Goal: Information Seeking & Learning: Learn about a topic

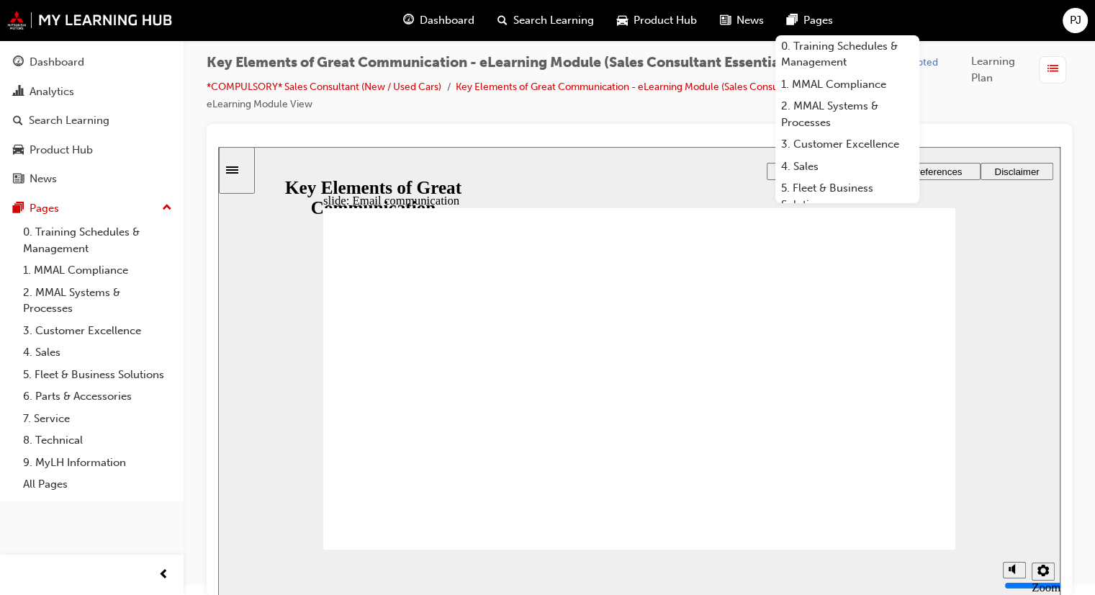
click at [812, 18] on span "Pages" at bounding box center [819, 20] width 30 height 17
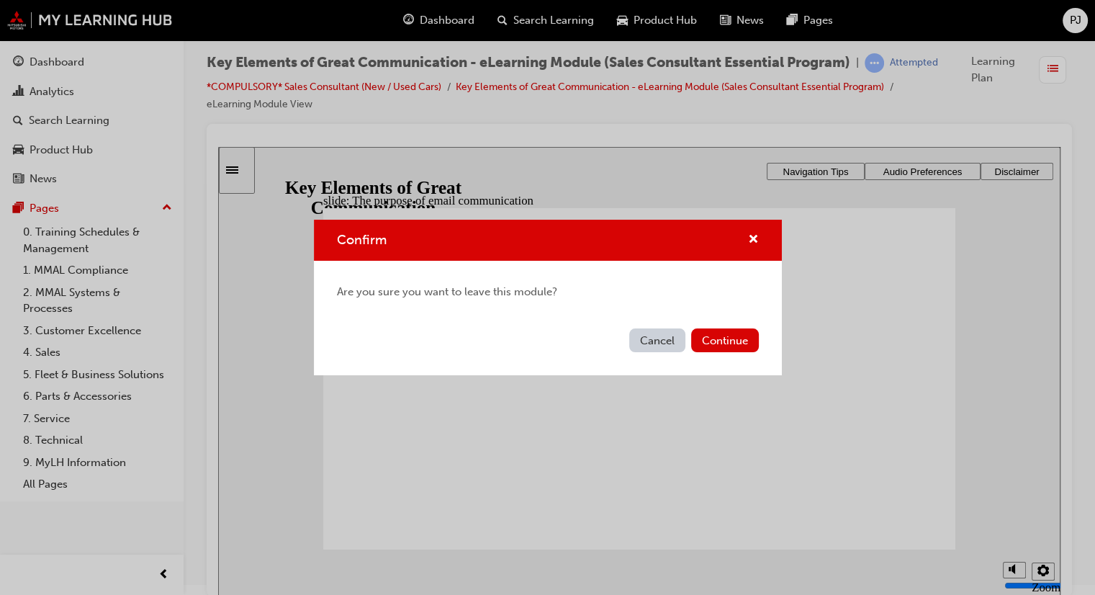
drag, startPoint x: 763, startPoint y: 194, endPoint x: 545, endPoint y: 58, distance: 257.5
click at [765, 194] on div "Confirm Are you sure you want to leave this module? Cancel Continue" at bounding box center [547, 297] width 1095 height 595
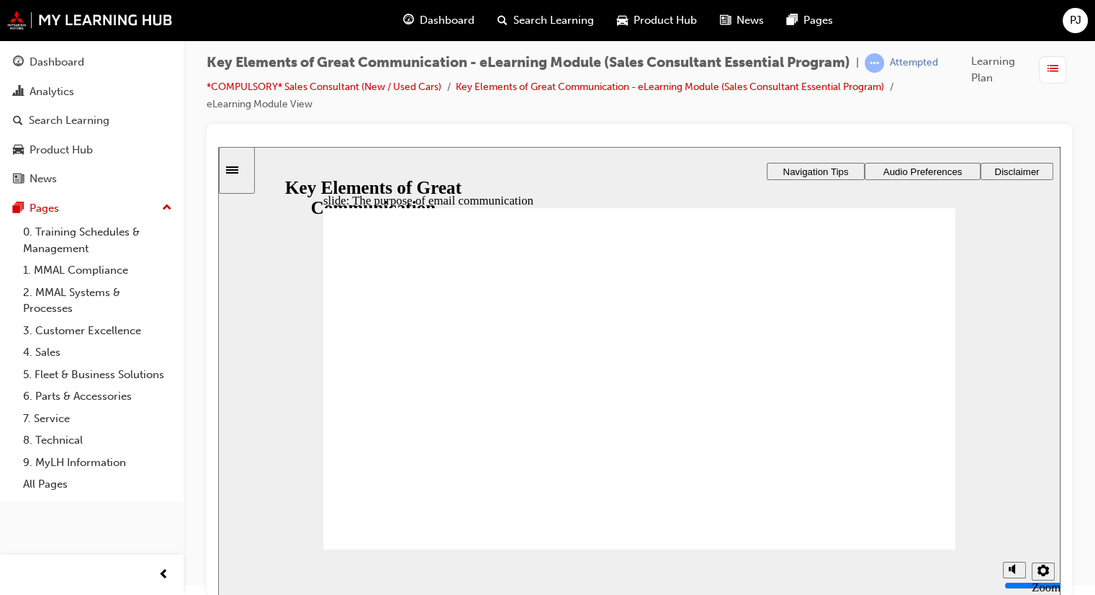
drag, startPoint x: 850, startPoint y: 372, endPoint x: 829, endPoint y: 371, distance: 21.7
drag, startPoint x: 393, startPoint y: 378, endPoint x: 449, endPoint y: 381, distance: 55.5
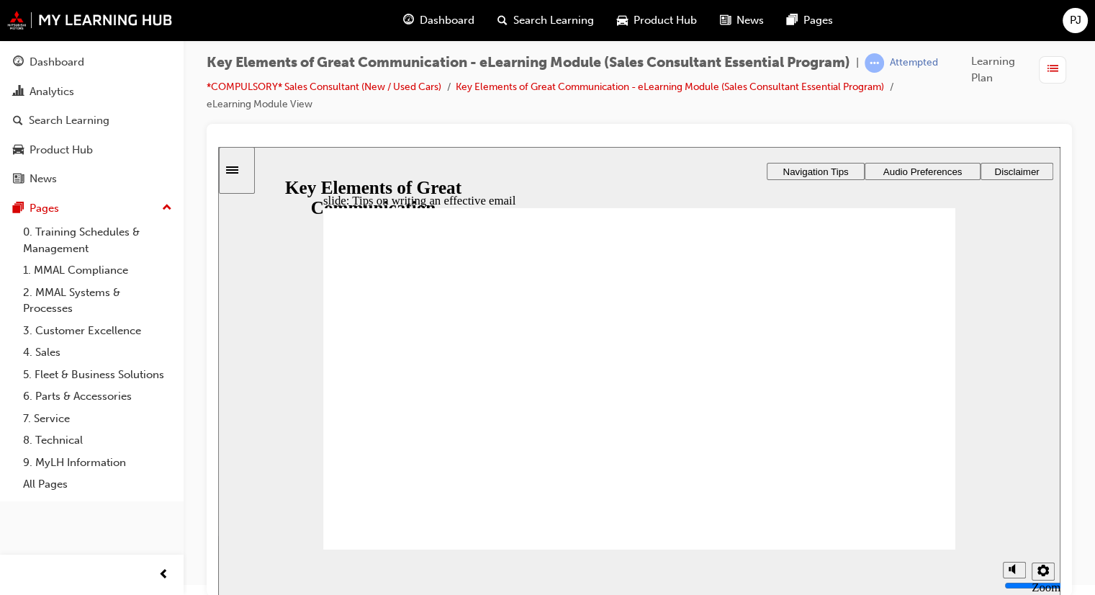
drag, startPoint x: 396, startPoint y: 449, endPoint x: 395, endPoint y: 462, distance: 13.0
drag, startPoint x: 390, startPoint y: 473, endPoint x: 387, endPoint y: 486, distance: 13.3
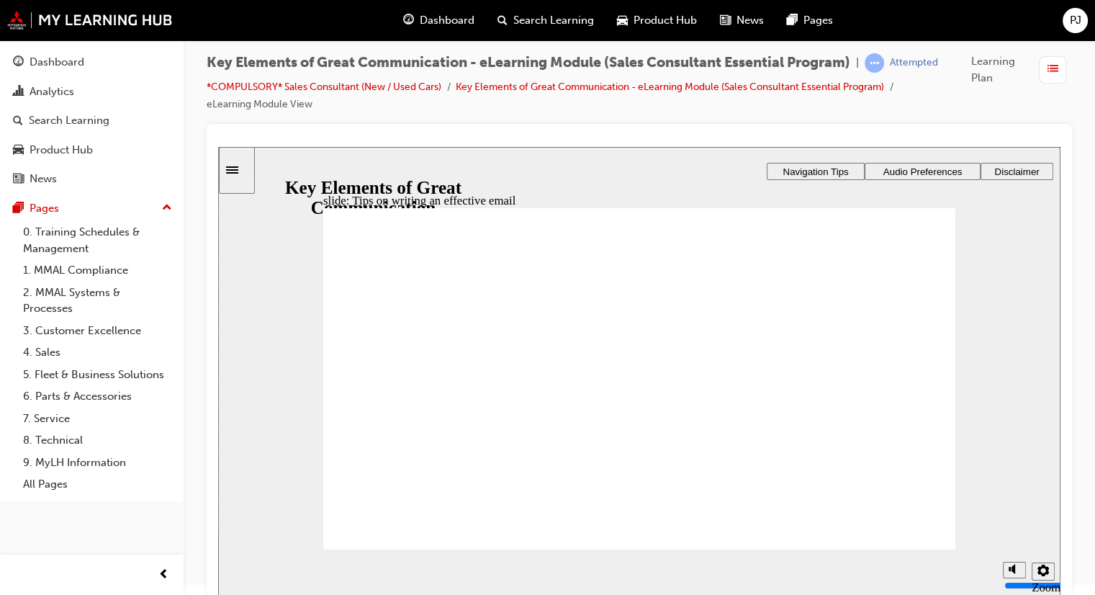
drag, startPoint x: 388, startPoint y: 496, endPoint x: 388, endPoint y: 512, distance: 15.8
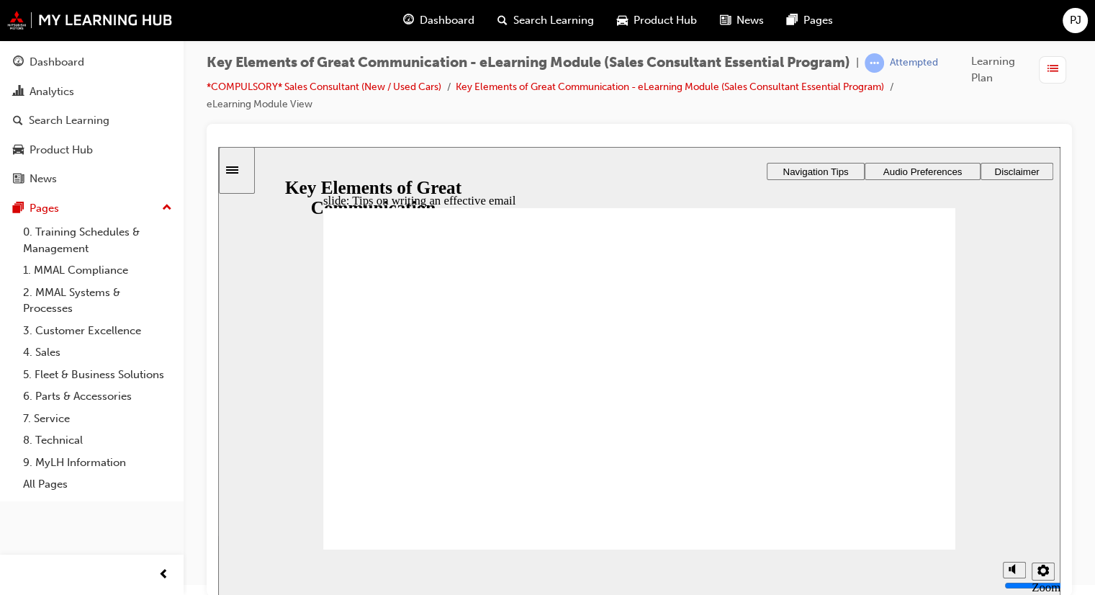
type textarea "."
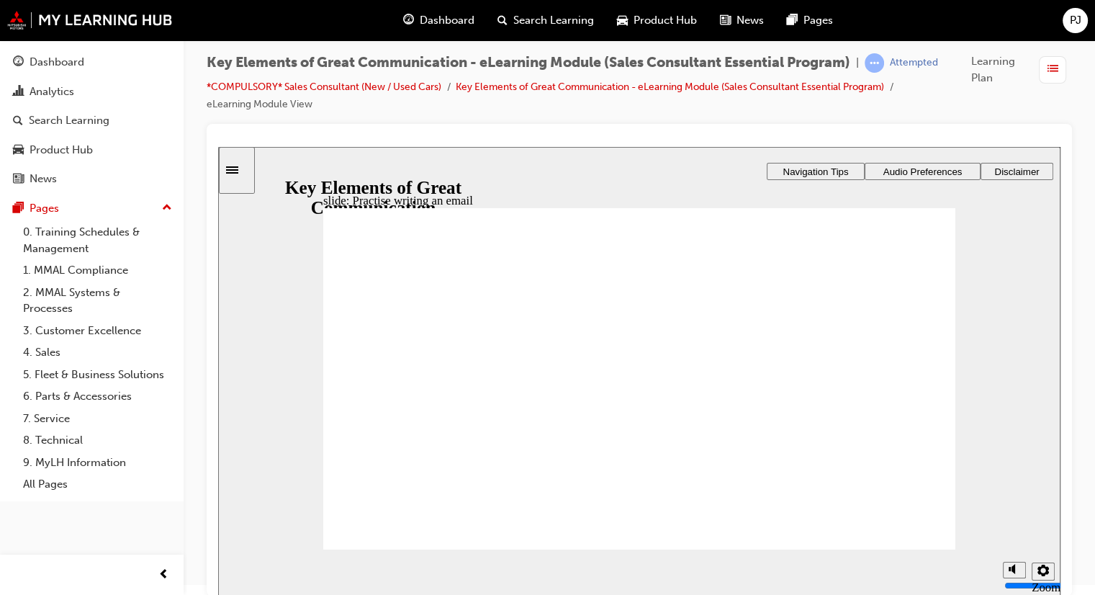
type textarea "."
type textarea ".."
type textarea "..."
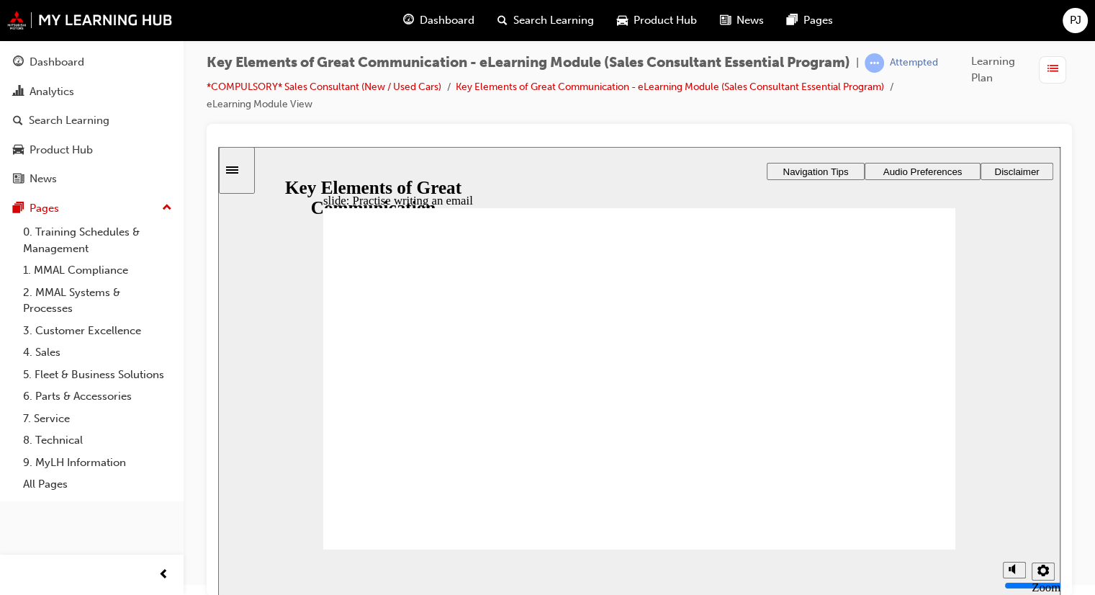
type textarea "..."
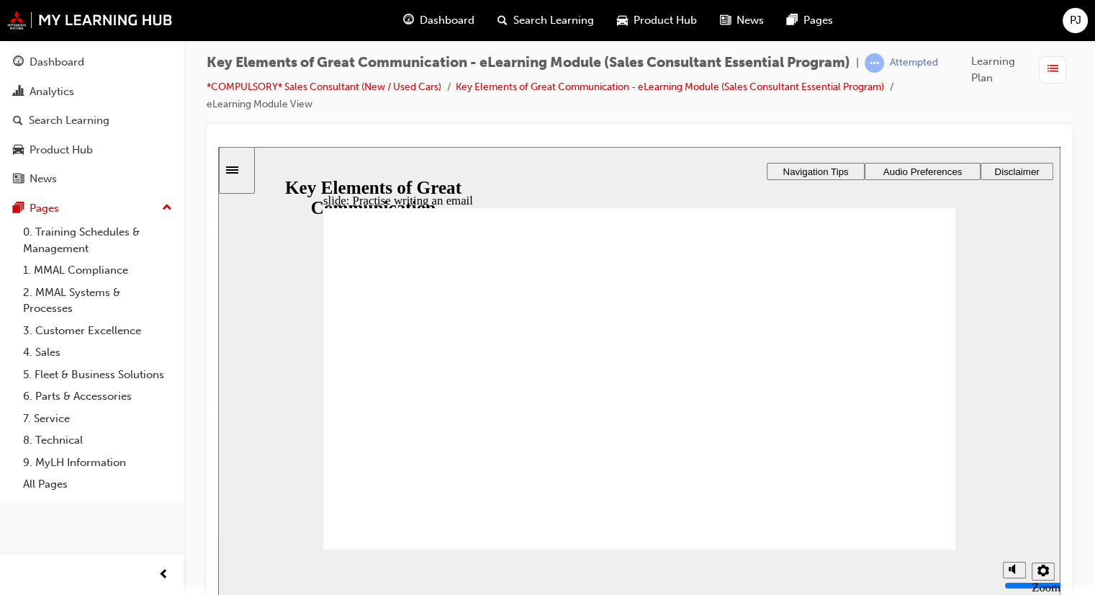
type textarea "..."
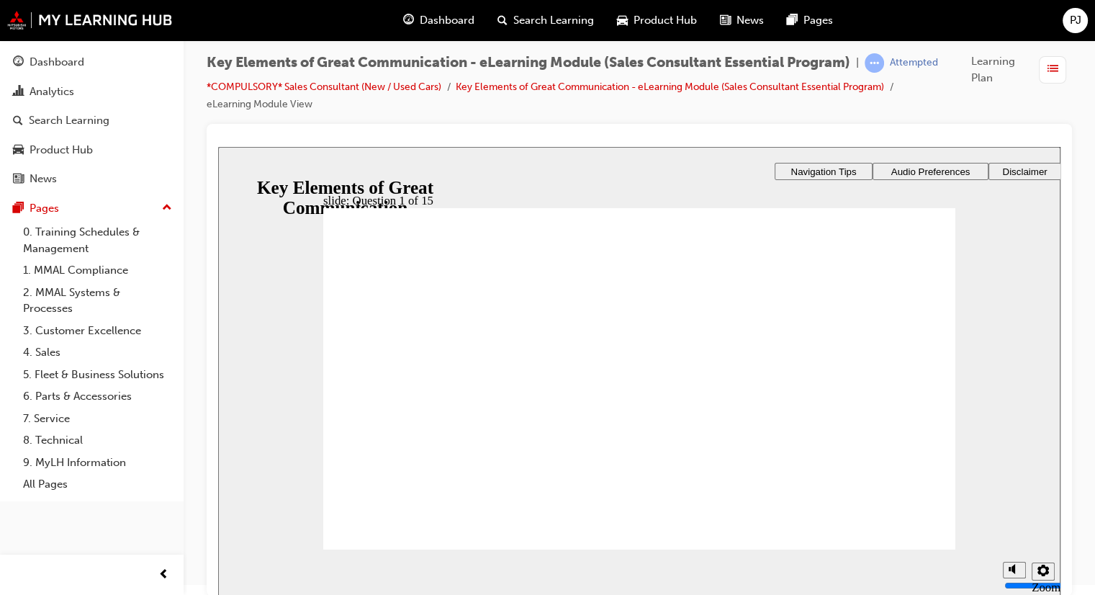
radio input "true"
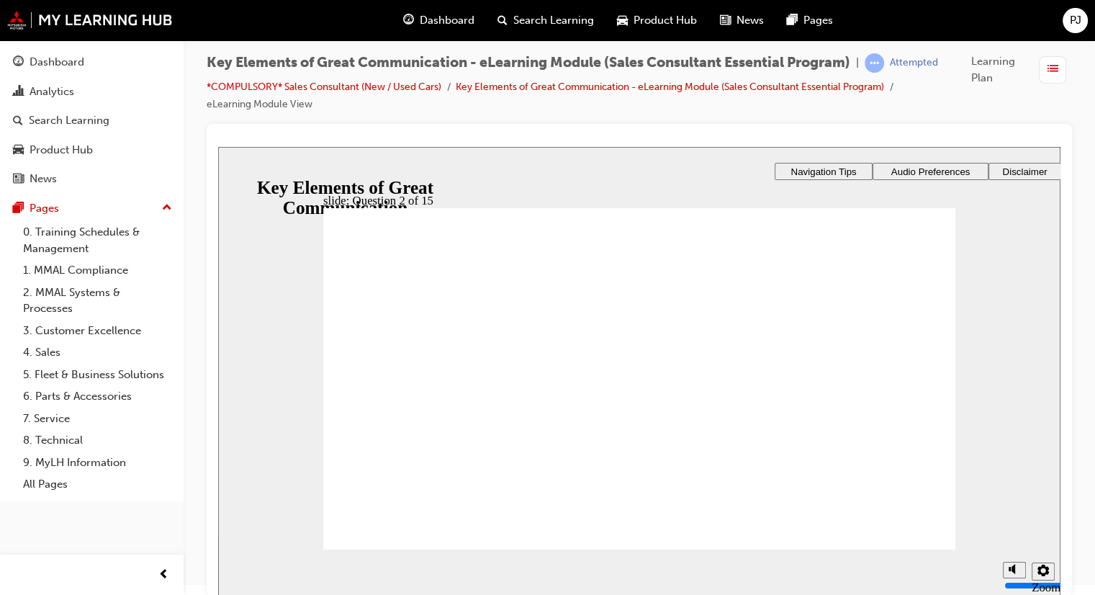
radio input "true"
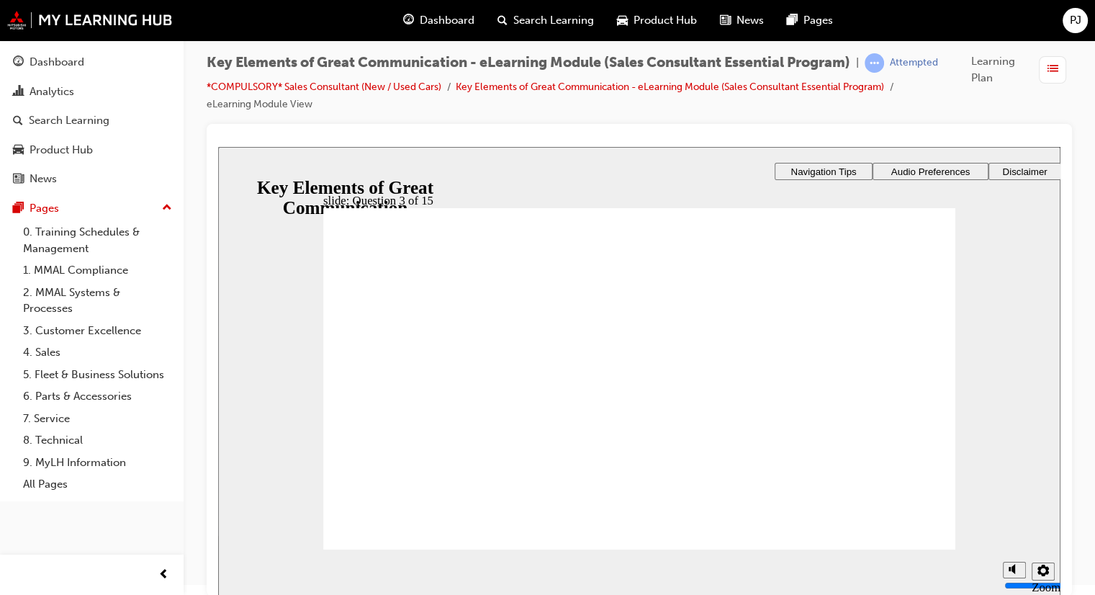
checkbox input "true"
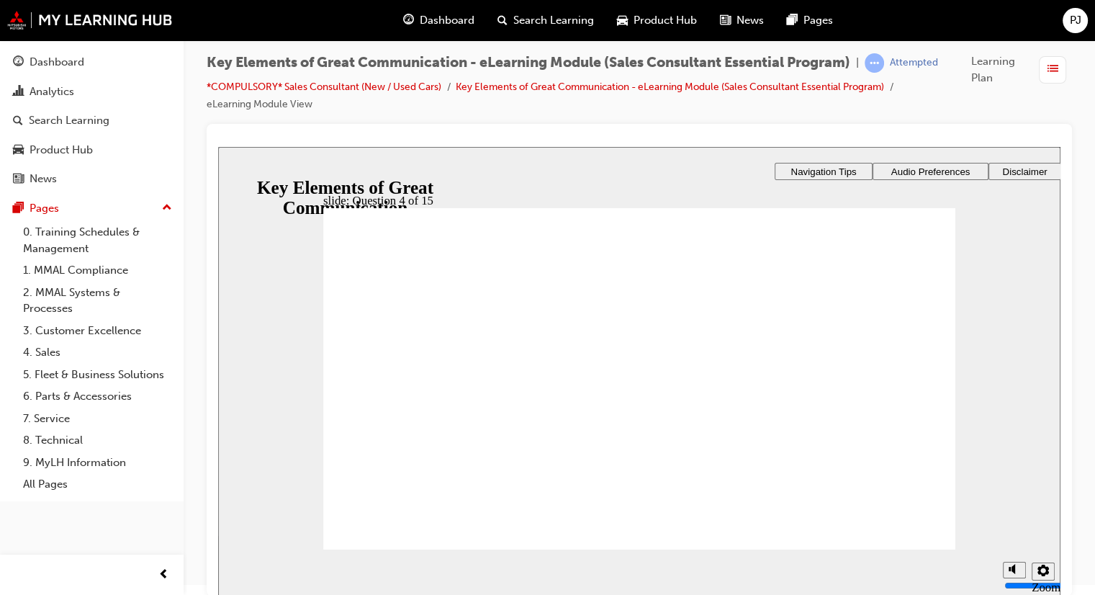
checkbox input "true"
drag, startPoint x: 518, startPoint y: 430, endPoint x: 522, endPoint y: 412, distance: 18.4
checkbox input "false"
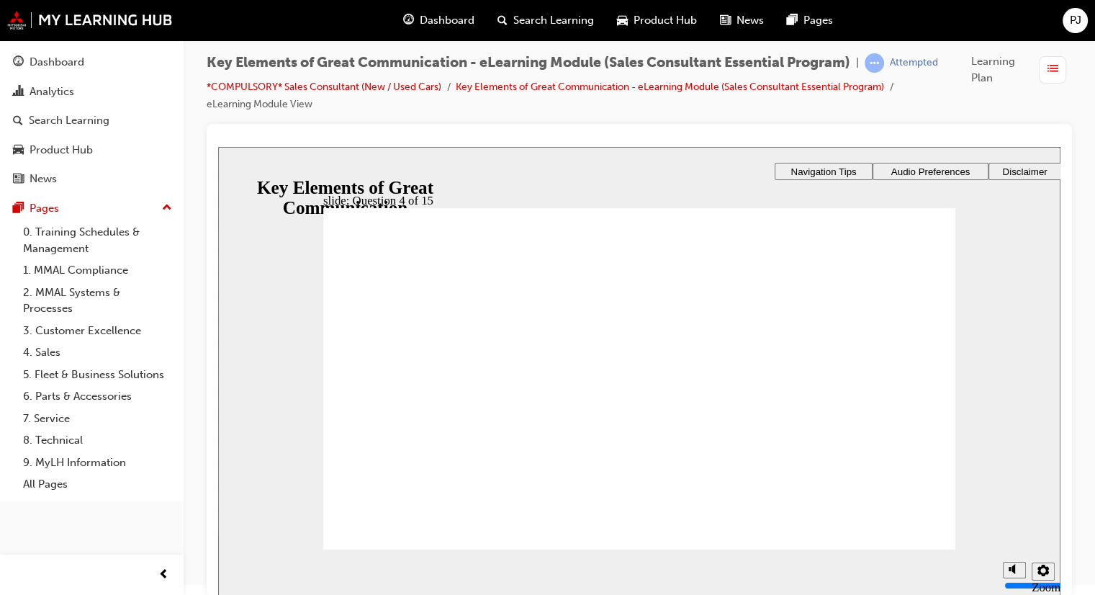
drag, startPoint x: 630, startPoint y: 492, endPoint x: 663, endPoint y: 491, distance: 32.4
radio input "true"
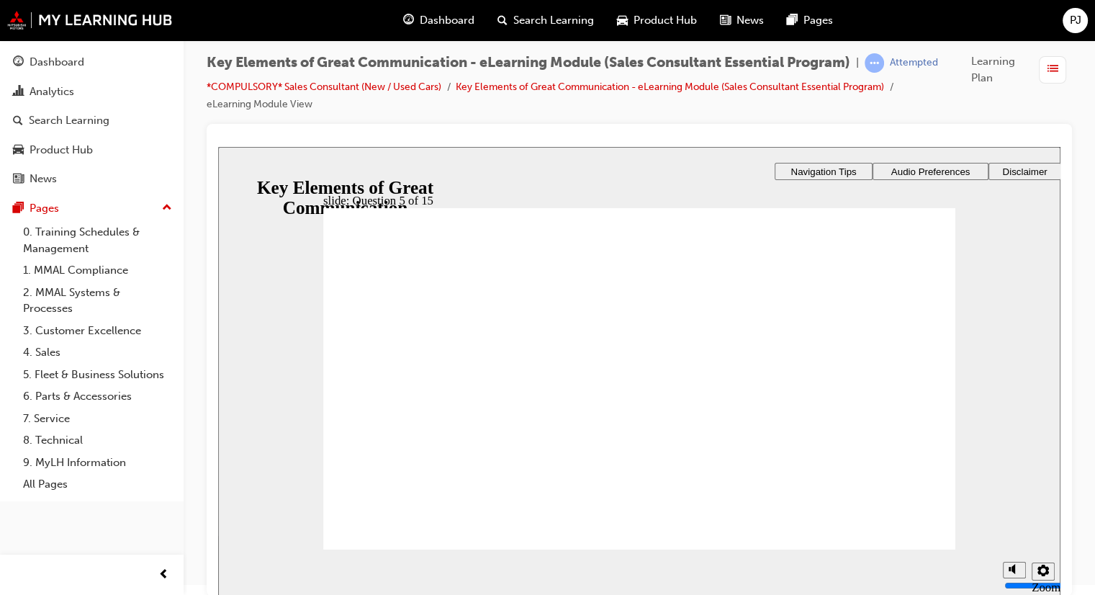
radio input "true"
drag, startPoint x: 587, startPoint y: 490, endPoint x: 665, endPoint y: 471, distance: 80.0
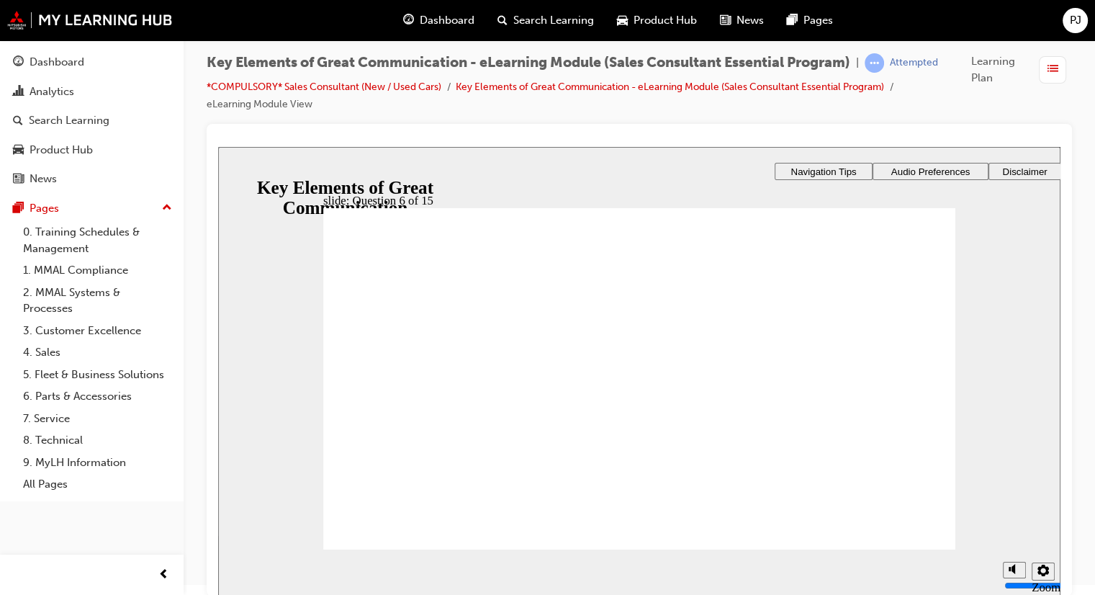
radio input "true"
drag, startPoint x: 658, startPoint y: 461, endPoint x: 660, endPoint y: 472, distance: 10.9
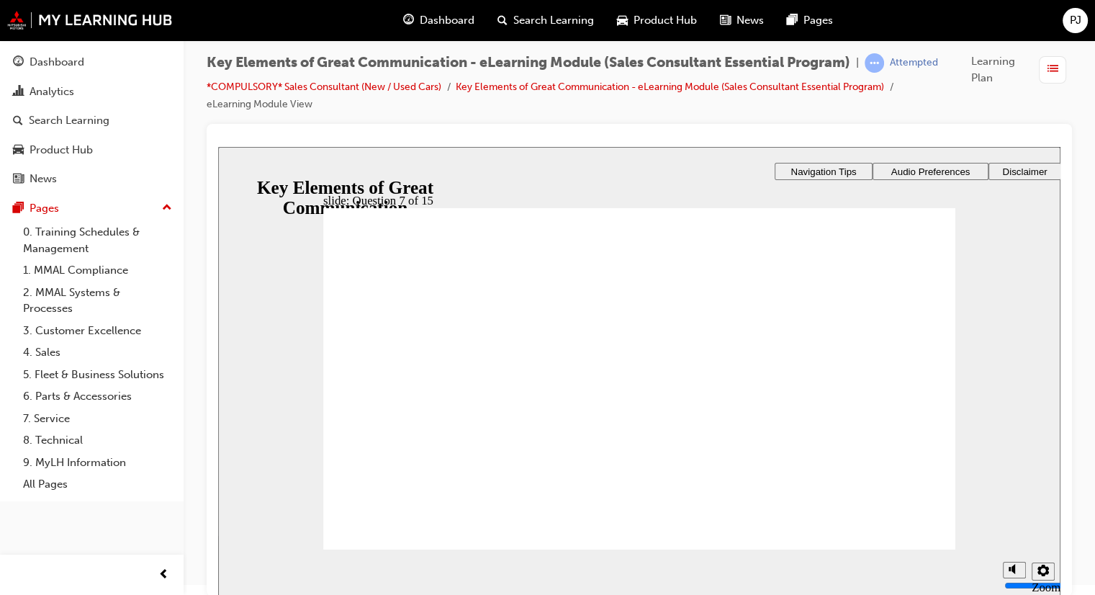
radio input "true"
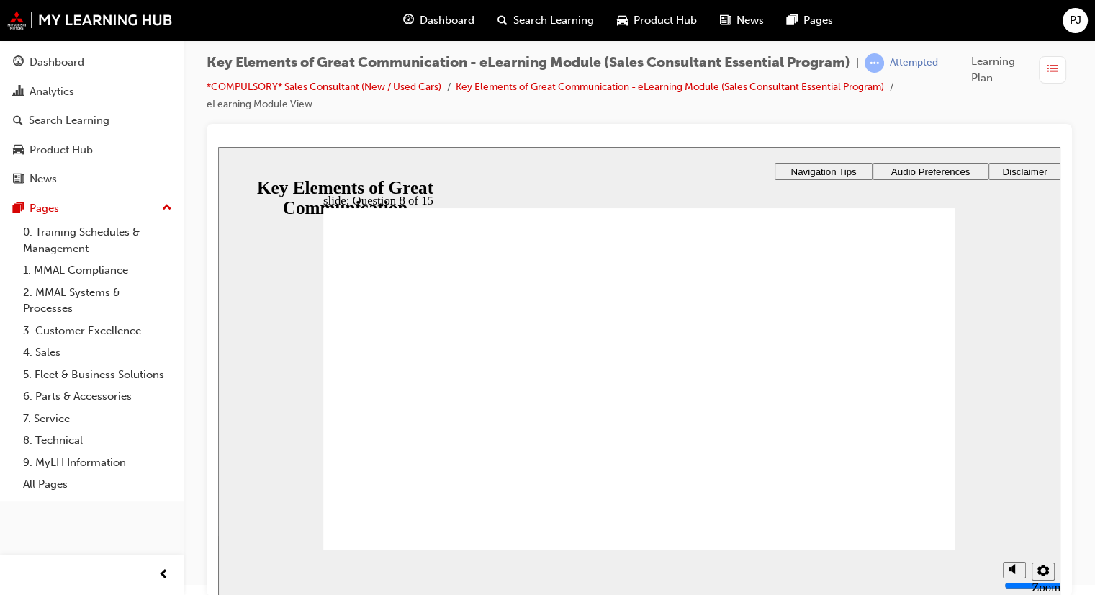
drag, startPoint x: 713, startPoint y: 488, endPoint x: 683, endPoint y: 485, distance: 30.5
drag, startPoint x: 670, startPoint y: 482, endPoint x: 842, endPoint y: 526, distance: 177.6
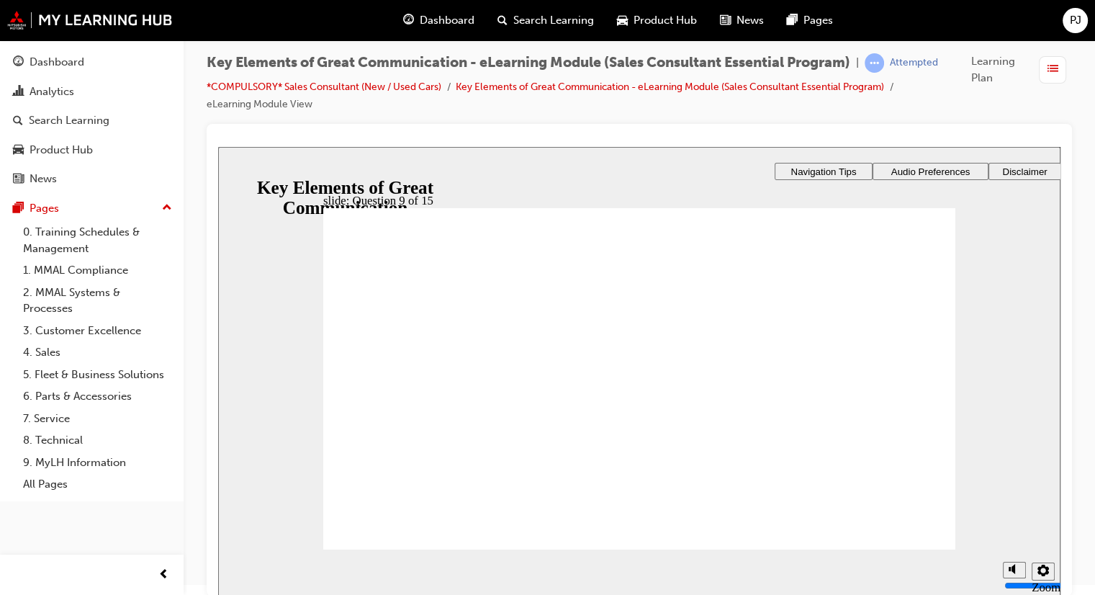
drag, startPoint x: 582, startPoint y: 625, endPoint x: 573, endPoint y: 629, distance: 9.7
checkbox input "true"
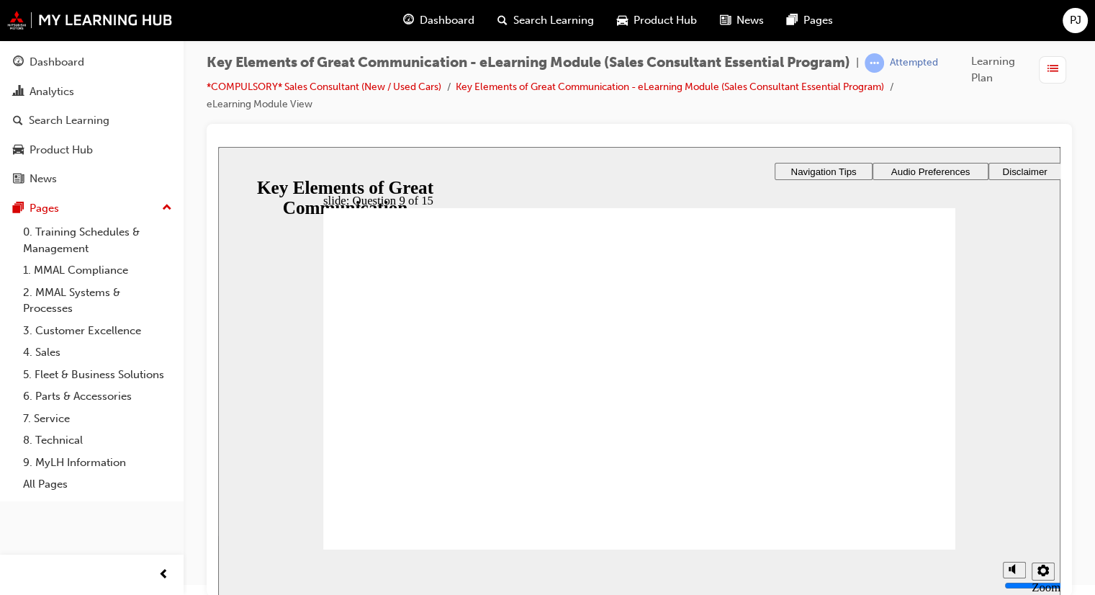
checkbox input "true"
